Goal: Find specific page/section: Find specific page/section

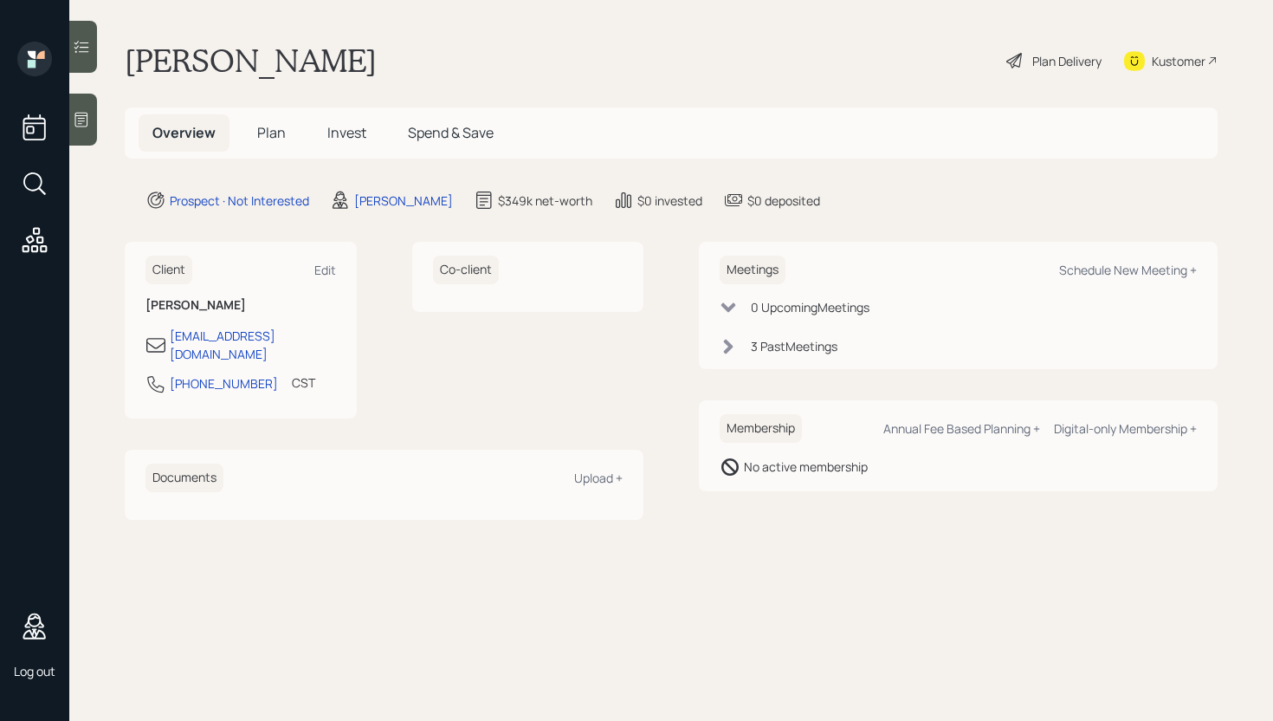
click at [759, 47] on div "[PERSON_NAME] Plan Delivery Kustomer" at bounding box center [671, 61] width 1093 height 38
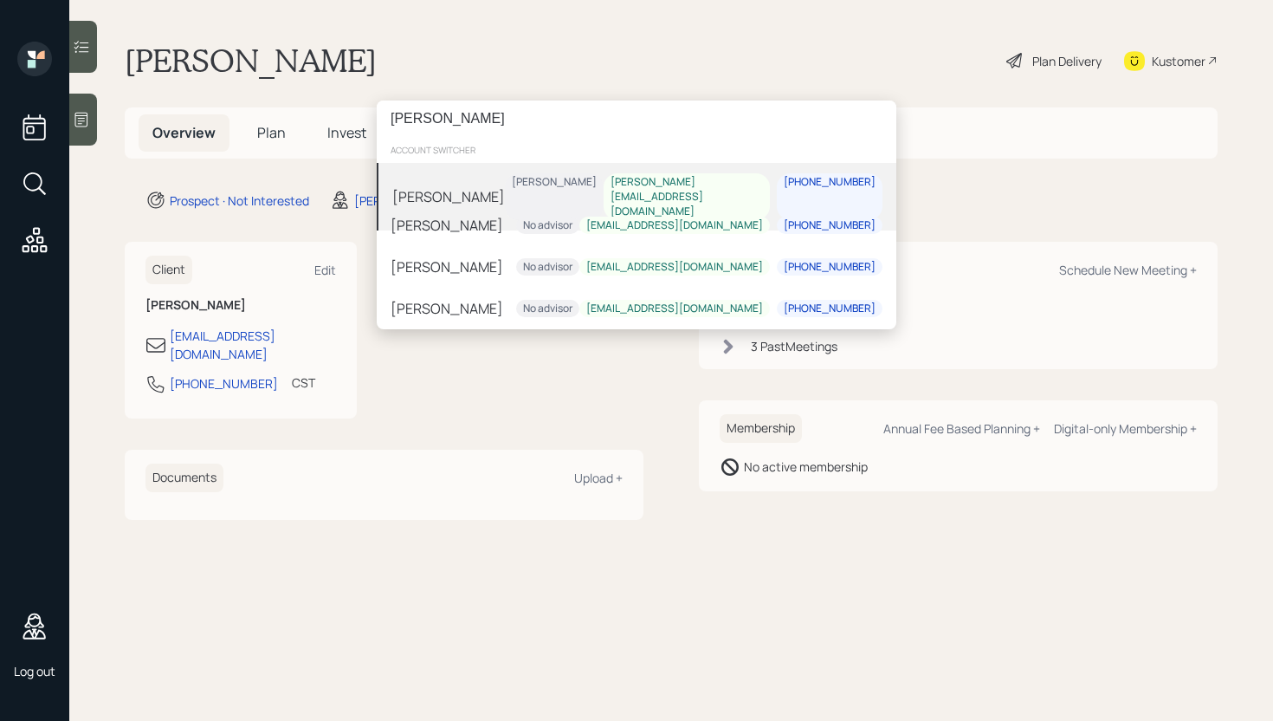
type input "[PERSON_NAME]"
click at [495, 178] on div "[PERSON_NAME] [PERSON_NAME] Coleman [EMAIL_ADDRESS][DOMAIN_NAME] [PHONE_NUMBER]" at bounding box center [637, 197] width 520 height 68
